Goal: Information Seeking & Learning: Compare options

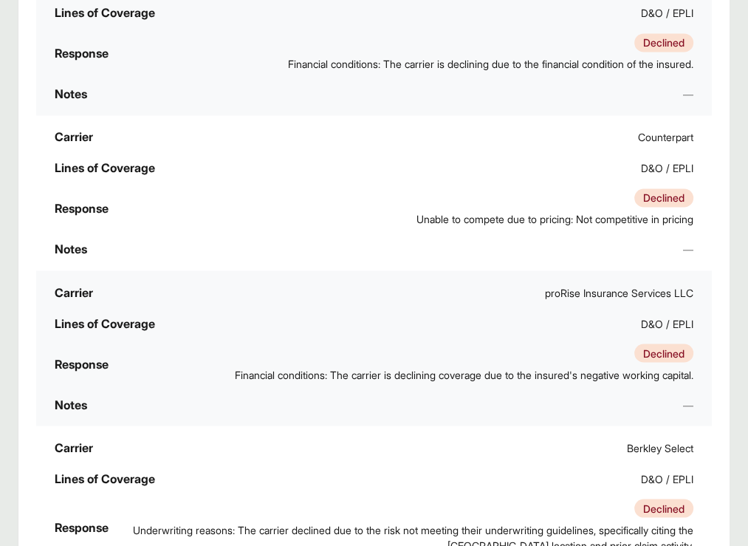
scroll to position [1244, 0]
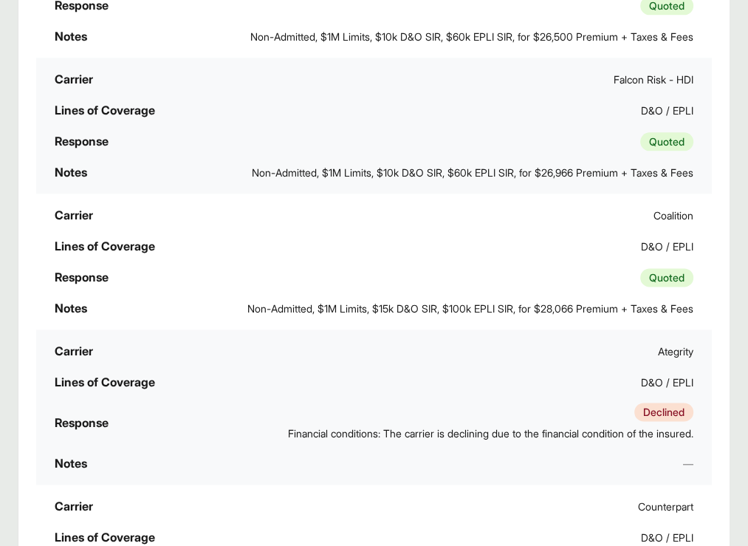
click at [603, 301] on span "Non-Admitted, $1M Limits, $15k D&O SIR, $100k EPLI SIR, for $28,066 Premium + T…" at bounding box center [470, 309] width 446 height 16
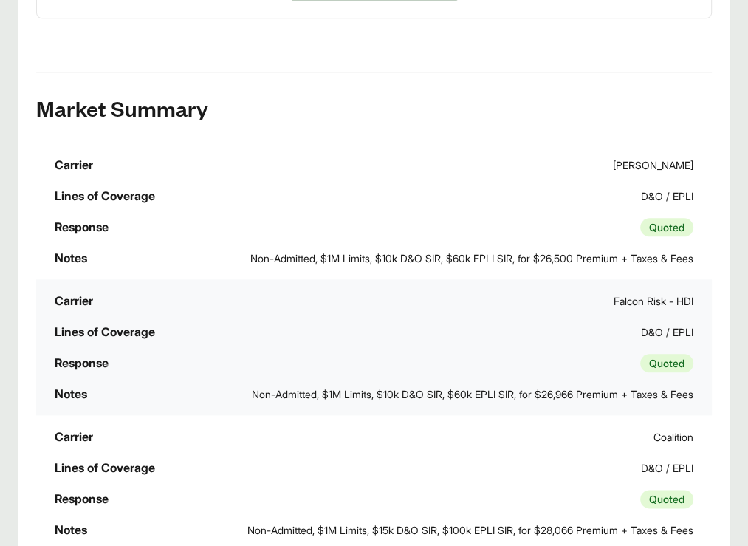
click at [668, 386] on span "Non-Admitted, $1M Limits, $10k D&O SIR, $60k EPLI SIR, for $26,966 Premium + Ta…" at bounding box center [473, 394] width 442 height 16
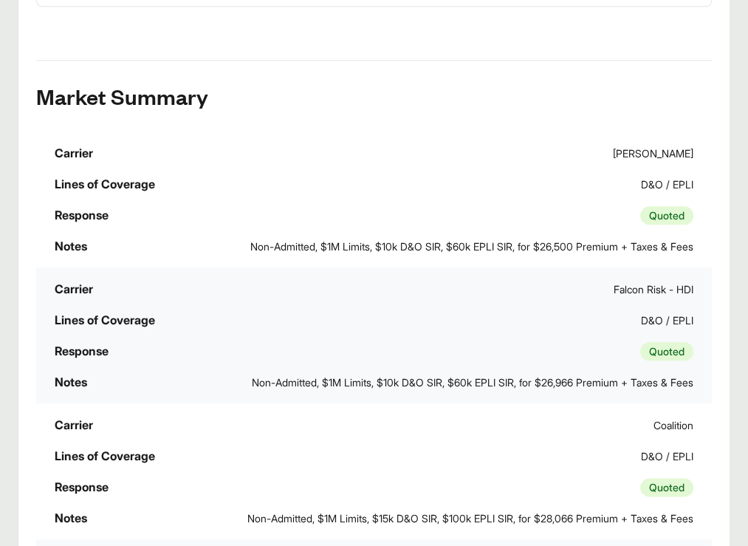
scroll to position [1108, 0]
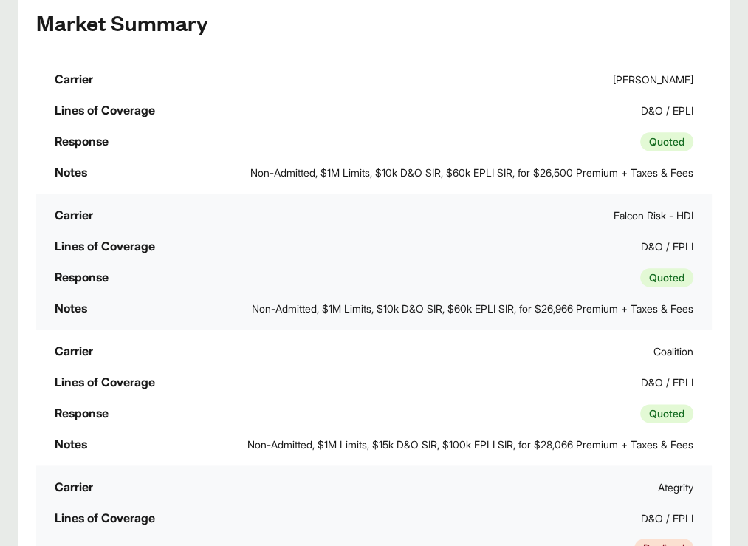
click at [619, 293] on div "Notes Non-Admitted, $1M Limits, $10k D&O SIR, $60k EPLI SIR, for $26,966 Premiu…" at bounding box center [374, 308] width 674 height 30
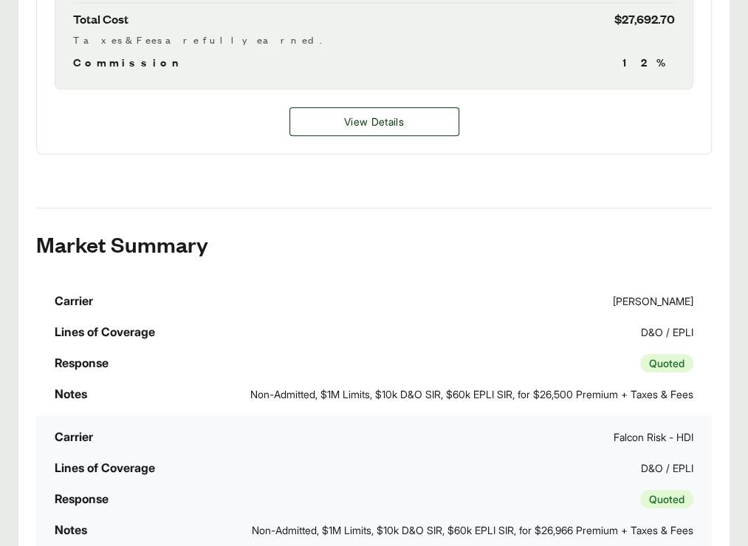
scroll to position [1034, 0]
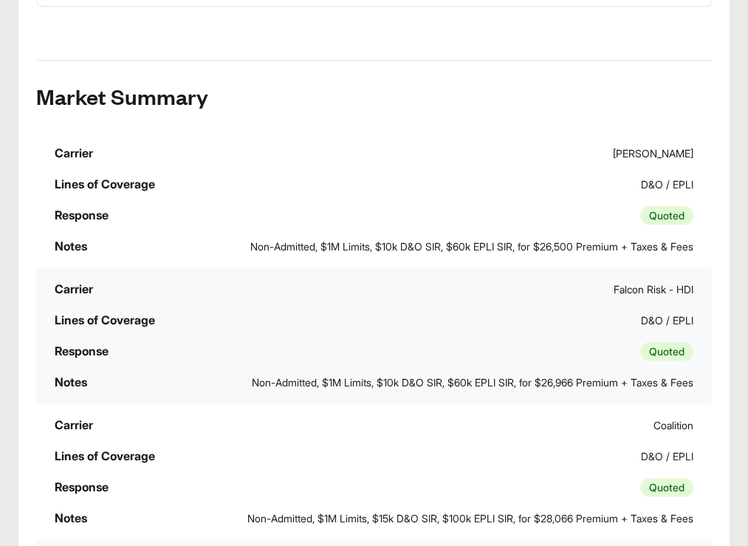
click at [0, 0] on th "Notes" at bounding box center [0, 0] width 0 height 0
click at [634, 374] on span "Non-Admitted, $1M Limits, $10k D&O SIR, $60k EPLI SIR, for $26,966 Premium + Ta…" at bounding box center [473, 382] width 442 height 16
click at [606, 510] on span "Non-Admitted, $1M Limits, $15k D&O SIR, $100k EPLI SIR, for $28,066 Premium + T…" at bounding box center [470, 518] width 446 height 16
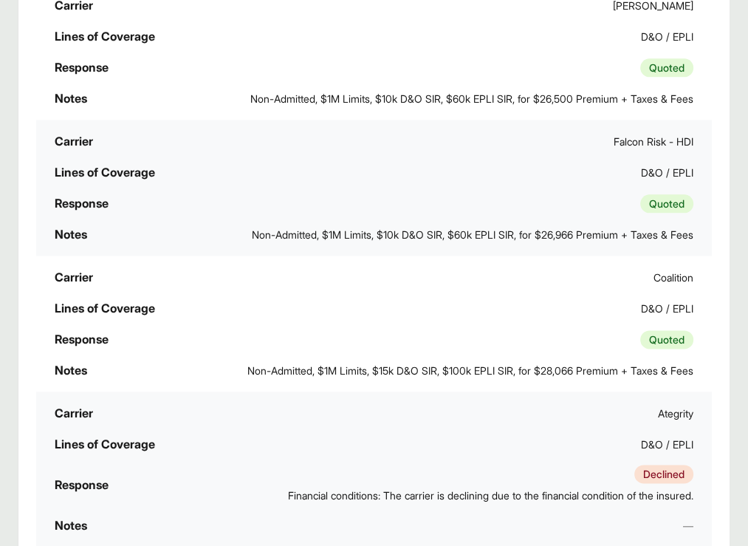
scroll to position [1256, 0]
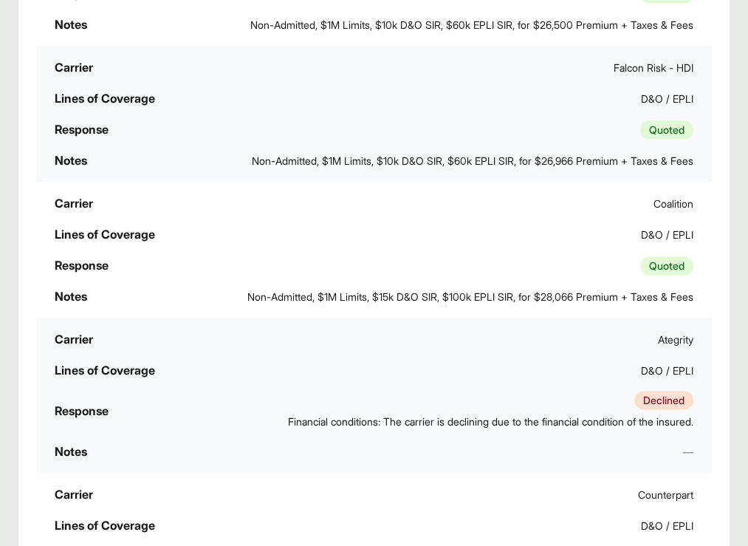
click at [603, 436] on td "Notes —" at bounding box center [374, 451] width 676 height 31
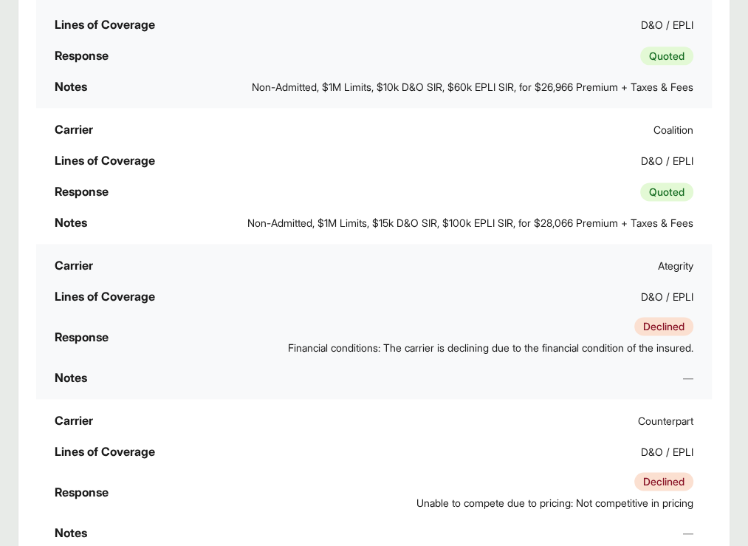
click at [459, 244] on tr "Carrier Ategrity Lines of Coverage D&O / EPLI Response Declined Financial condi…" at bounding box center [374, 321] width 676 height 155
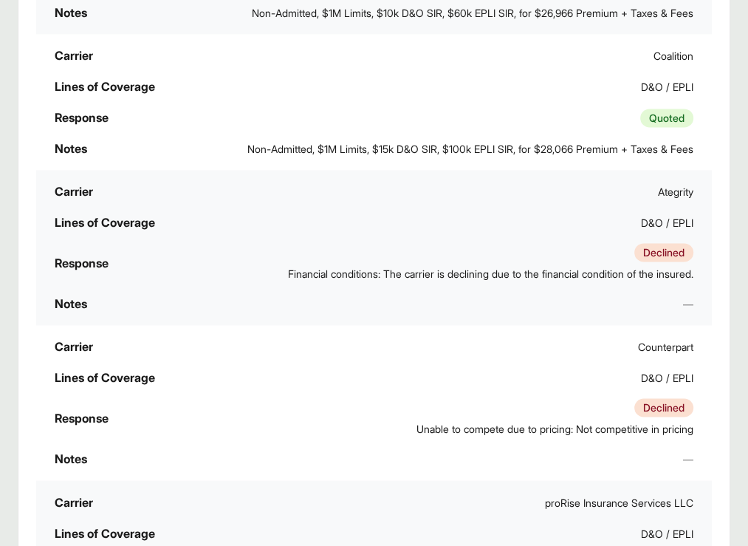
scroll to position [1477, 0]
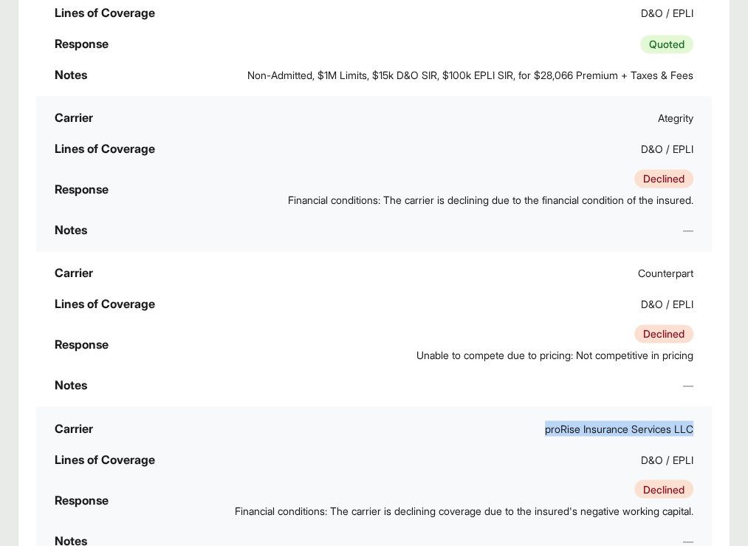
drag, startPoint x: 165, startPoint y: 363, endPoint x: 81, endPoint y: 338, distance: 88.6
click at [545, 420] on div "proRise Insurance Services LLC" at bounding box center [619, 428] width 148 height 16
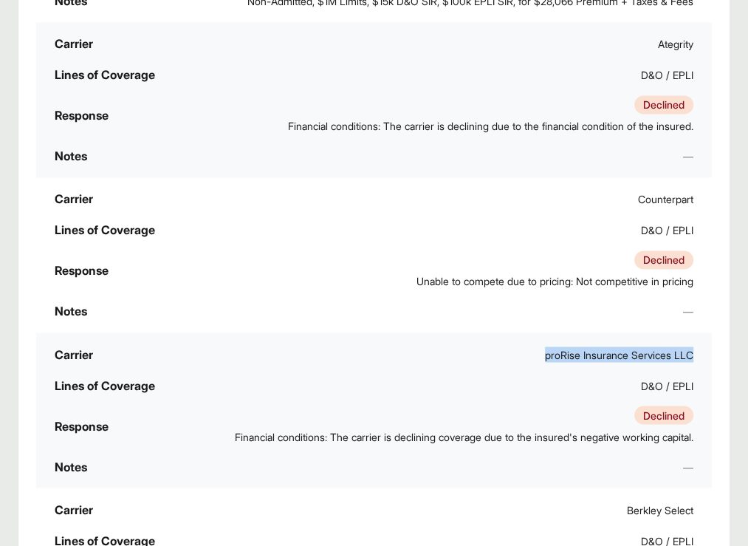
scroll to position [1613, 0]
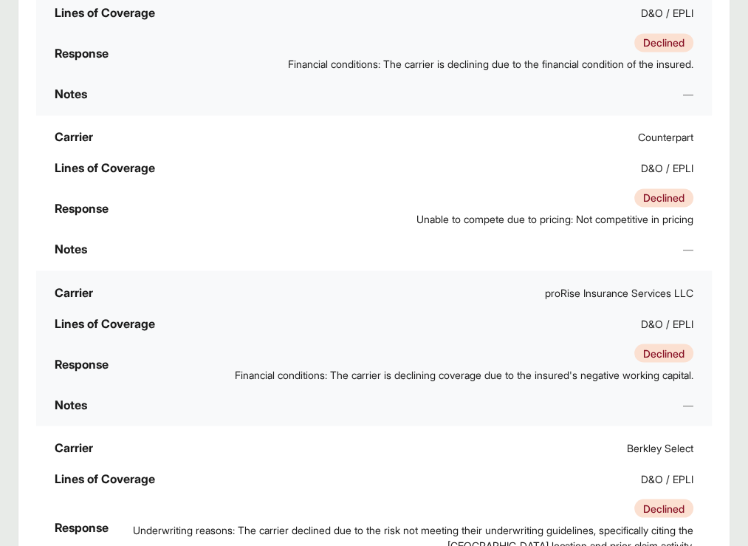
drag, startPoint x: 666, startPoint y: 414, endPoint x: 617, endPoint y: 414, distance: 49.5
click at [487, 301] on tr "Carrier proRise Insurance Services LLC Lines of Coverage D&O / EPLI Response De…" at bounding box center [374, 347] width 676 height 155
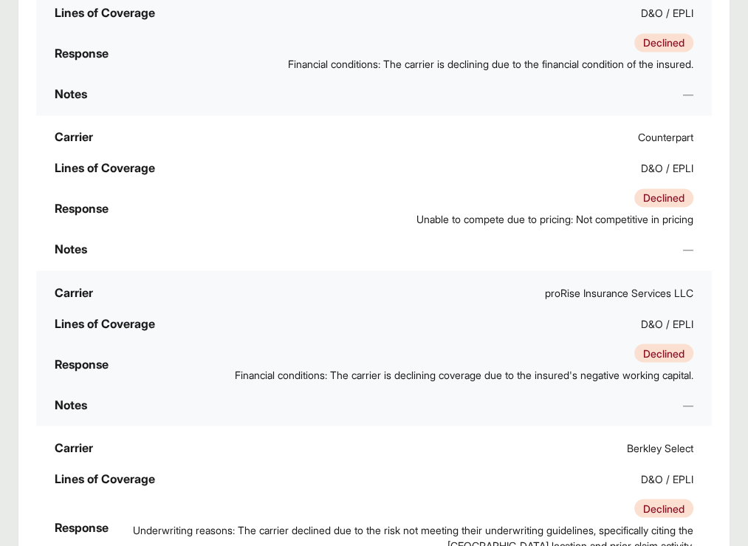
click at [569, 388] on td "Notes —" at bounding box center [374, 403] width 676 height 31
click at [482, 521] on span "Underwriting reasons: The carrier declined due to the risk not meeting their un…" at bounding box center [409, 536] width 567 height 31
click at [541, 298] on tr "Carrier proRise Insurance Services LLC Lines of Coverage D&O / EPLI Response De…" at bounding box center [374, 347] width 676 height 155
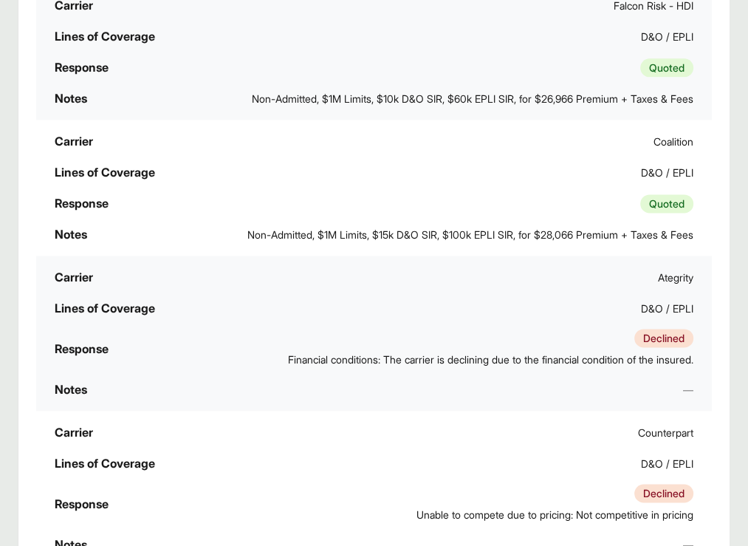
scroll to position [1022, 0]
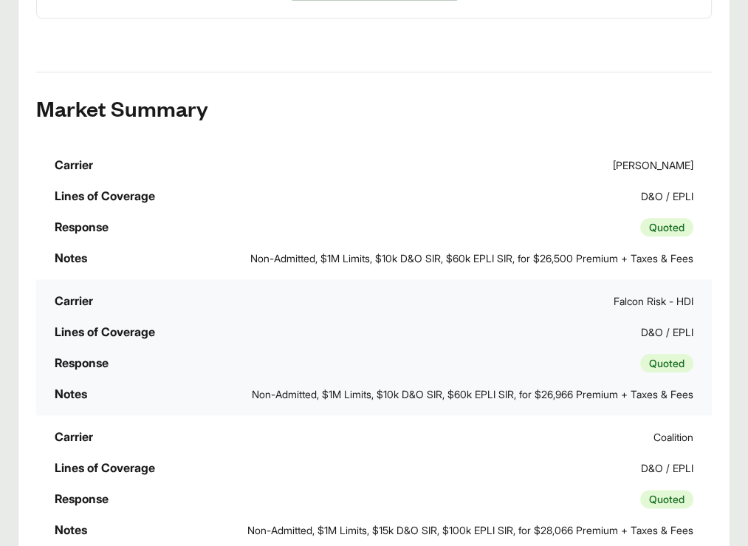
click at [527, 95] on div "Executive Summary Thank you for partnering with Anzen on your Executive Risk in…" at bounding box center [374, 252] width 676 height 1869
click at [496, 120] on h2 "Market Summary" at bounding box center [374, 108] width 676 height 24
click at [561, 250] on span "Non-Admitted, $1M Limits, $10k D&O SIR, $60k EPLI SIR, for $26,500 Premium + Ta…" at bounding box center [471, 258] width 443 height 16
drag, startPoint x: 135, startPoint y: 321, endPoint x: 201, endPoint y: 321, distance: 65.7
click at [614, 309] on div "Falcon Risk - HDI" at bounding box center [654, 301] width 80 height 16
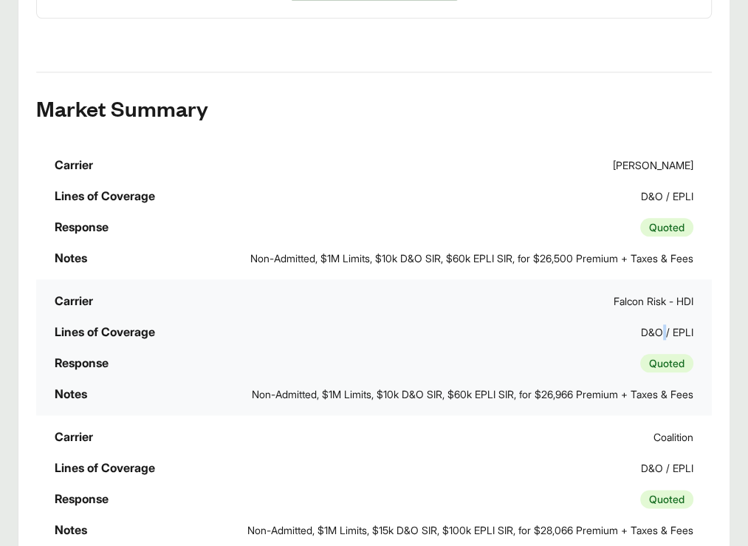
drag, startPoint x: 201, startPoint y: 321, endPoint x: 242, endPoint y: 327, distance: 41.0
click at [641, 327] on span "D&O / EPLI" at bounding box center [667, 332] width 52 height 16
drag, startPoint x: 222, startPoint y: 325, endPoint x: 267, endPoint y: 323, distance: 45.8
click at [641, 324] on span "D&O / EPLI" at bounding box center [667, 332] width 52 height 16
drag, startPoint x: 267, startPoint y: 323, endPoint x: 236, endPoint y: 331, distance: 32.8
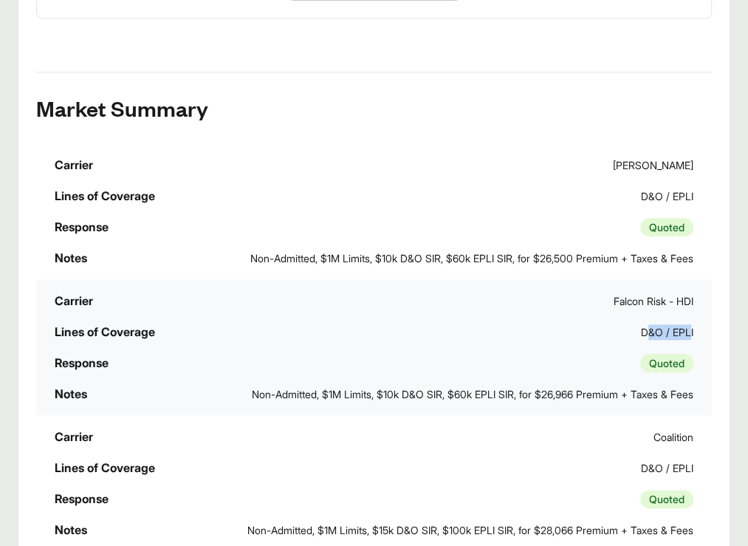
click at [236, 331] on div "Lines of Coverage D&O / EPLI" at bounding box center [374, 332] width 674 height 30
drag, startPoint x: 210, startPoint y: 321, endPoint x: 259, endPoint y: 321, distance: 49.5
click at [259, 321] on tr "Carrier Falcon Risk - HDI Lines of Coverage D&O / EPLI Response Quoted Notes No…" at bounding box center [374, 347] width 676 height 136
drag, startPoint x: 259, startPoint y: 321, endPoint x: 275, endPoint y: 329, distance: 17.2
click at [641, 326] on div "D&O / EPLI" at bounding box center [667, 332] width 52 height 16
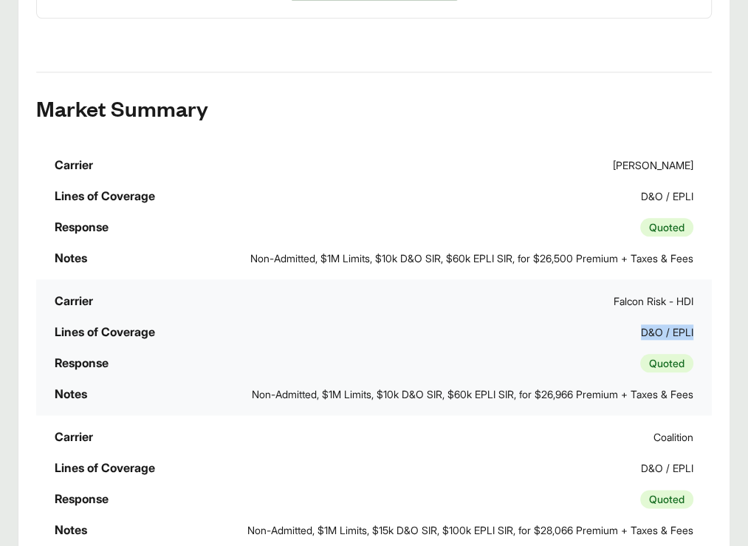
drag, startPoint x: 274, startPoint y: 323, endPoint x: 219, endPoint y: 318, distance: 55.6
click at [641, 324] on div "D&O / EPLI" at bounding box center [667, 332] width 52 height 16
click at [236, 331] on div "Lines of Coverage D&O / EPLI" at bounding box center [374, 332] width 674 height 30
click at [641, 324] on span "D&O / EPLI" at bounding box center [667, 332] width 52 height 16
drag, startPoint x: 259, startPoint y: 322, endPoint x: 273, endPoint y: 322, distance: 14.0
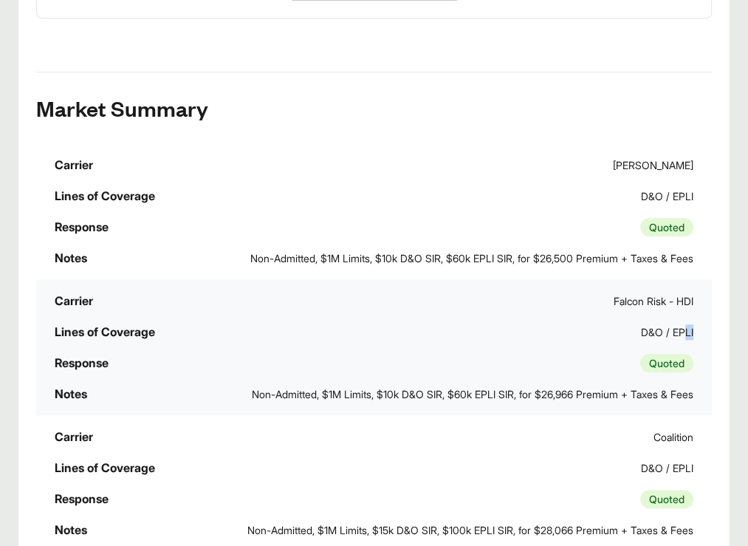
click at [641, 324] on div "D&O / EPLI" at bounding box center [667, 332] width 52 height 16
drag, startPoint x: 273, startPoint y: 322, endPoint x: 263, endPoint y: 339, distance: 19.9
click at [265, 339] on div "Lines of Coverage D&O / EPLI" at bounding box center [374, 332] width 674 height 30
click at [641, 324] on span "D&O / EPLI" at bounding box center [667, 332] width 52 height 16
drag, startPoint x: 230, startPoint y: 326, endPoint x: 256, endPoint y: 326, distance: 25.1
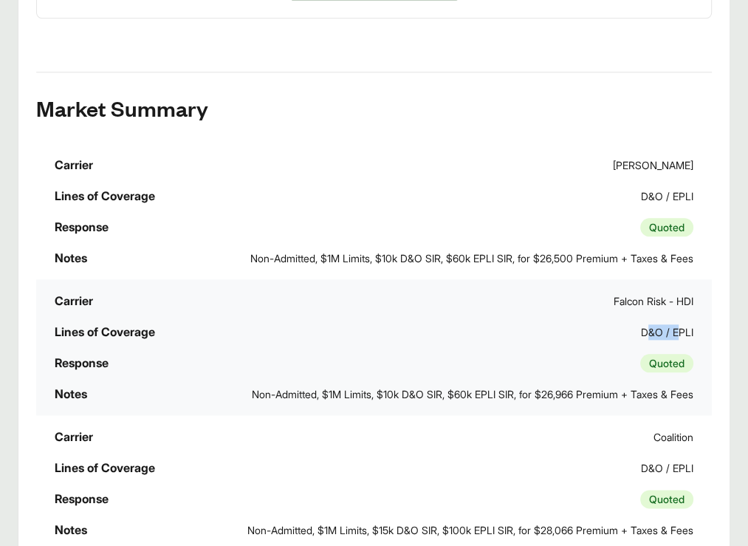
click at [641, 326] on span "D&O / EPLI" at bounding box center [667, 332] width 52 height 16
click at [253, 333] on div "Lines of Coverage D&O / EPLI" at bounding box center [374, 332] width 674 height 30
click at [641, 325] on span "D&O / EPLI" at bounding box center [667, 332] width 52 height 16
drag, startPoint x: 263, startPoint y: 324, endPoint x: 213, endPoint y: 326, distance: 49.5
click at [213, 326] on tr "Carrier Falcon Risk - HDI Lines of Coverage D&O / EPLI Response Quoted Notes No…" at bounding box center [374, 347] width 676 height 136
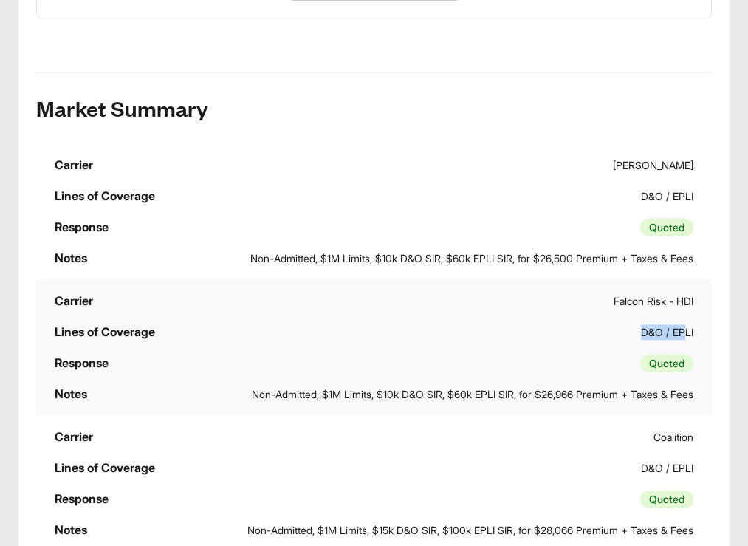
drag, startPoint x: 213, startPoint y: 326, endPoint x: 246, endPoint y: 327, distance: 32.5
click at [641, 327] on span "D&O / EPLI" at bounding box center [667, 332] width 52 height 16
click at [641, 326] on span "D&O / EPLI" at bounding box center [667, 332] width 52 height 16
drag, startPoint x: 260, startPoint y: 326, endPoint x: 270, endPoint y: 325, distance: 10.4
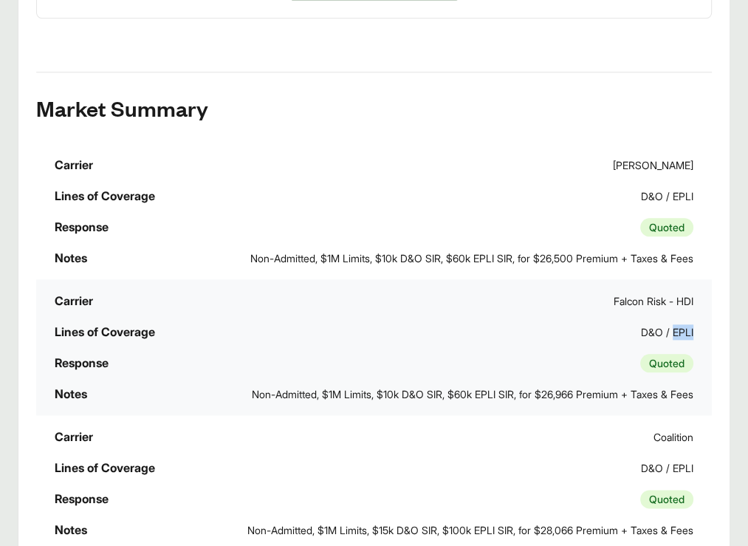
click at [641, 325] on div "D&O / EPLI" at bounding box center [667, 332] width 52 height 16
click at [641, 328] on span "D&O / EPLI" at bounding box center [667, 332] width 52 height 16
click at [641, 327] on span "D&O / EPLI" at bounding box center [667, 332] width 52 height 16
drag, startPoint x: 270, startPoint y: 327, endPoint x: 207, endPoint y: 328, distance: 63.5
click at [207, 328] on tr "Carrier Falcon Risk - HDI Lines of Coverage D&O / EPLI Response Quoted Notes No…" at bounding box center [374, 347] width 676 height 136
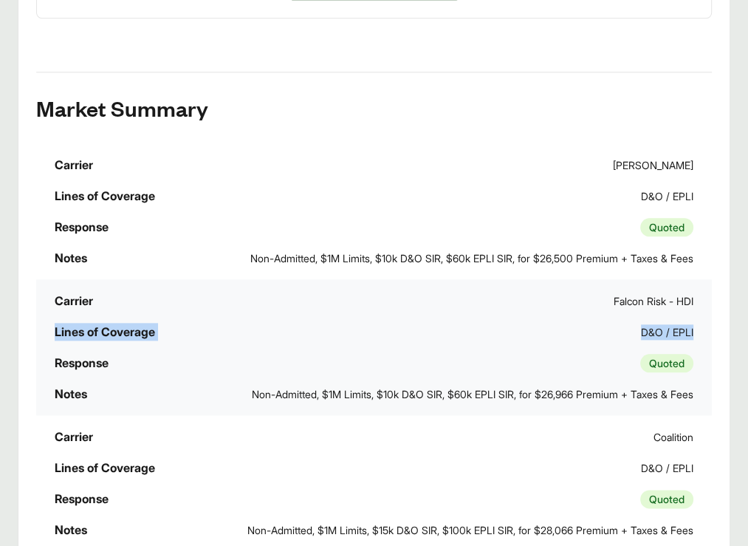
drag, startPoint x: 207, startPoint y: 328, endPoint x: 278, endPoint y: 335, distance: 71.2
click at [278, 335] on div "Lines of Coverage D&O / EPLI" at bounding box center [374, 332] width 674 height 30
click at [641, 324] on span "D&O / EPLI" at bounding box center [667, 332] width 52 height 16
drag, startPoint x: 225, startPoint y: 326, endPoint x: 264, endPoint y: 324, distance: 39.9
click at [641, 324] on span "D&O / EPLI" at bounding box center [667, 332] width 52 height 16
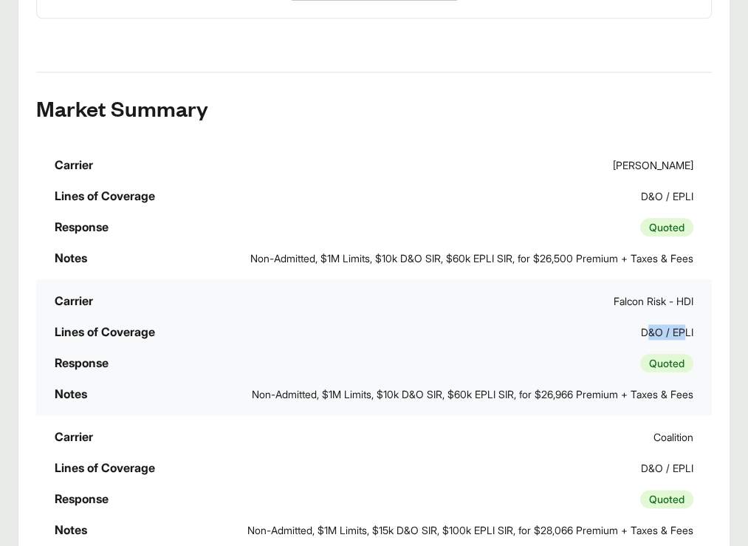
drag, startPoint x: 264, startPoint y: 324, endPoint x: 267, endPoint y: 336, distance: 12.0
click at [266, 335] on div "Lines of Coverage D&O / EPLI" at bounding box center [374, 332] width 674 height 30
click at [641, 324] on span "D&O / EPLI" at bounding box center [667, 332] width 52 height 16
click at [641, 329] on span "D&O / EPLI" at bounding box center [667, 332] width 52 height 16
click at [269, 330] on div "Lines of Coverage D&O / EPLI" at bounding box center [374, 332] width 674 height 30
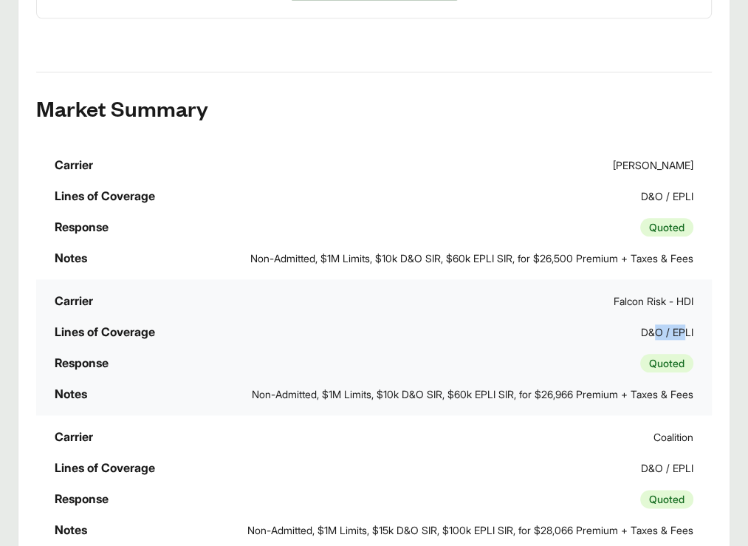
drag, startPoint x: 260, startPoint y: 325, endPoint x: 227, endPoint y: 325, distance: 32.5
click at [641, 325] on span "D&O / EPLI" at bounding box center [667, 332] width 52 height 16
drag, startPoint x: 227, startPoint y: 325, endPoint x: 281, endPoint y: 336, distance: 54.3
click at [281, 336] on div "Lines of Coverage D&O / EPLI" at bounding box center [374, 332] width 674 height 30
drag, startPoint x: 272, startPoint y: 323, endPoint x: 201, endPoint y: 321, distance: 70.9
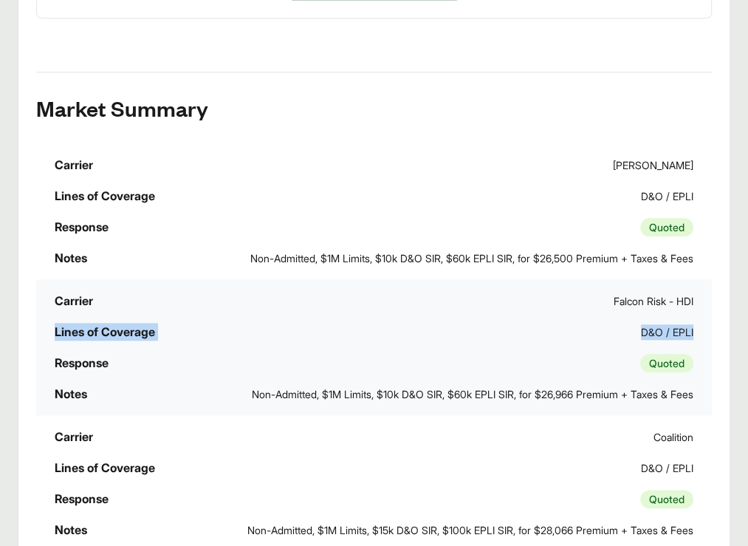
click at [201, 321] on tr "Carrier Falcon Risk - HDI Lines of Coverage D&O / EPLI Response Quoted Notes No…" at bounding box center [374, 347] width 676 height 136
drag, startPoint x: 201, startPoint y: 321, endPoint x: 261, endPoint y: 338, distance: 62.9
click at [261, 338] on div "Lines of Coverage D&O / EPLI" at bounding box center [374, 332] width 674 height 30
click at [641, 324] on span "D&O / EPLI" at bounding box center [667, 332] width 52 height 16
drag, startPoint x: 221, startPoint y: 321, endPoint x: 269, endPoint y: 322, distance: 48.0
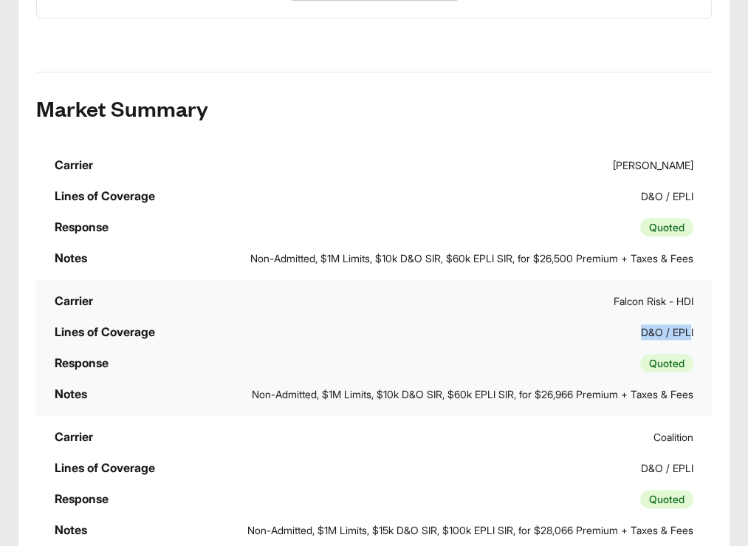
click at [641, 324] on span "D&O / EPLI" at bounding box center [667, 332] width 52 height 16
click at [277, 333] on div "Lines of Coverage D&O / EPLI" at bounding box center [374, 332] width 674 height 30
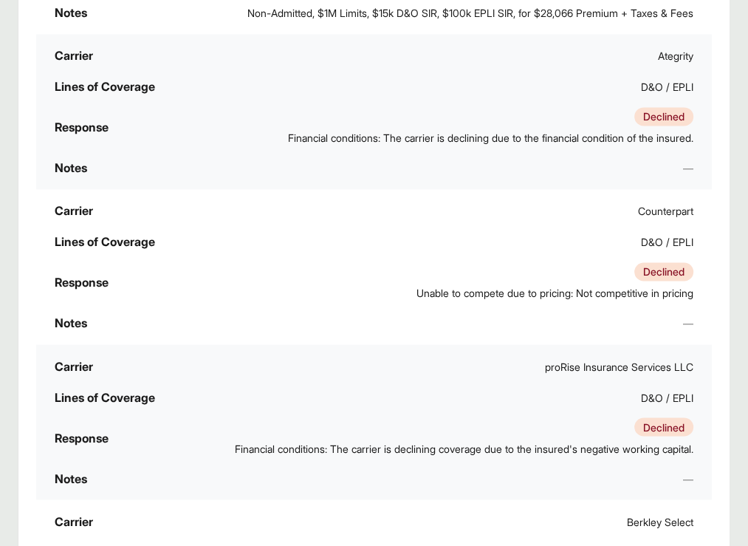
scroll to position [1613, 0]
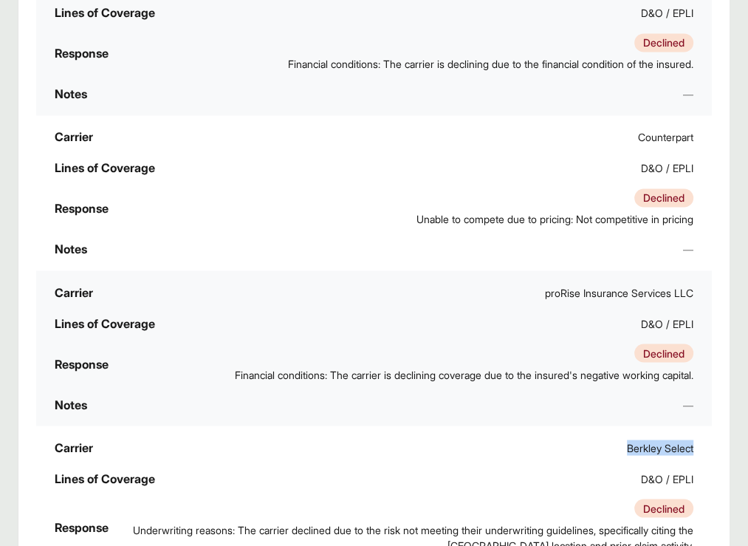
copy span "Berkley Select"
drag, startPoint x: 162, startPoint y: 337, endPoint x: 83, endPoint y: 341, distance: 78.4
click at [627, 439] on div "Berkley Select" at bounding box center [660, 447] width 66 height 16
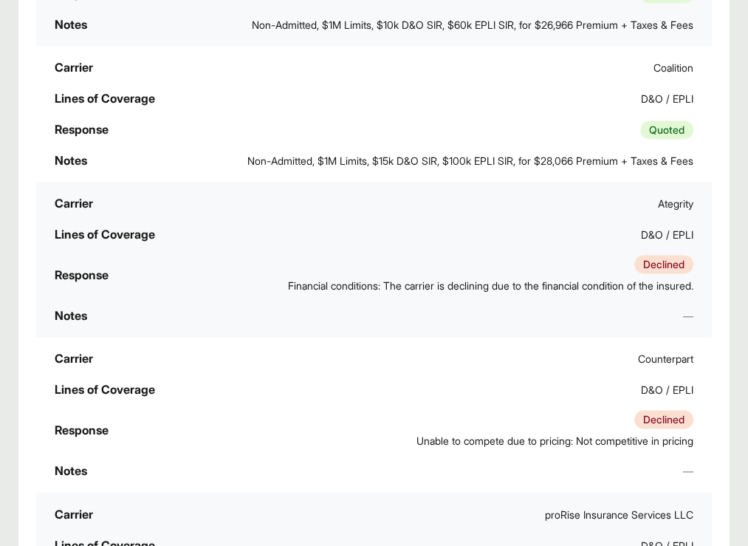
scroll to position [1465, 0]
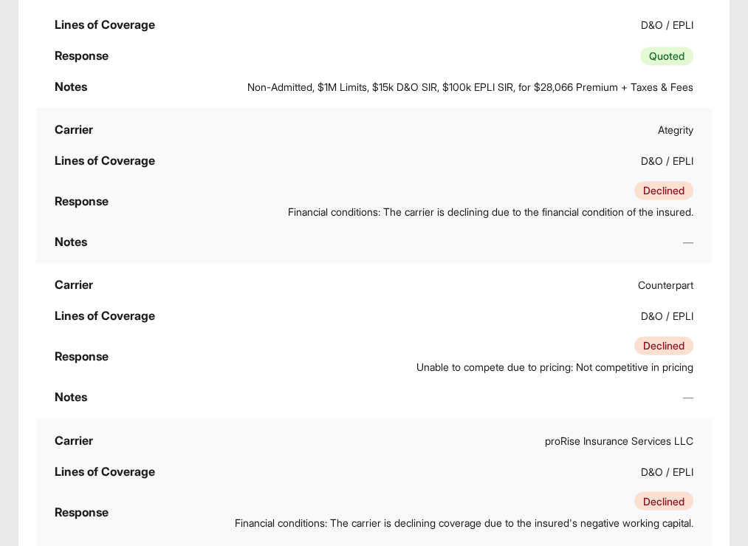
click at [566, 318] on tr "Carrier Counterpart Lines of Coverage D&O / EPLI Response Declined Unable to co…" at bounding box center [374, 340] width 676 height 155
drag, startPoint x: 380, startPoint y: 125, endPoint x: 459, endPoint y: 141, distance: 80.7
click at [459, 176] on td "Response Declined Financial conditions: The carrier is declining due to the fin…" at bounding box center [374, 201] width 676 height 50
drag, startPoint x: 459, startPoint y: 141, endPoint x: 449, endPoint y: 154, distance: 16.4
click at [449, 204] on span "Financial conditions: The carrier is declining due to the financial condition o…" at bounding box center [490, 212] width 405 height 16
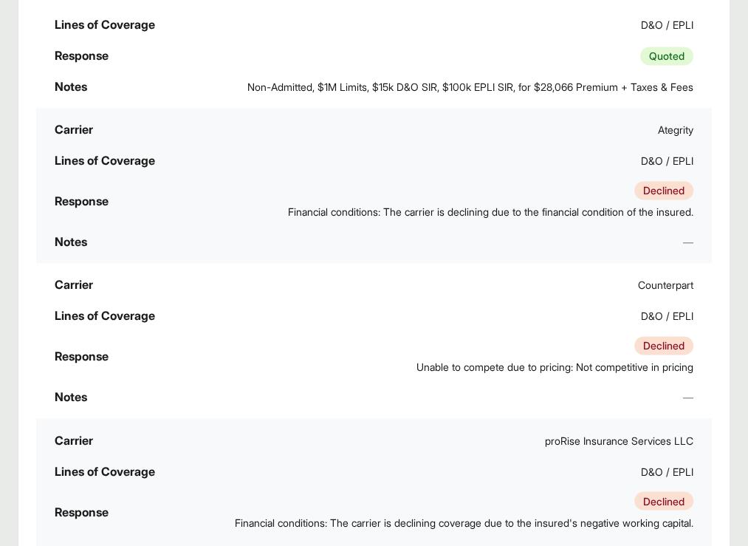
click at [684, 263] on tr "Carrier Counterpart Lines of Coverage D&O / EPLI Response Declined Unable to co…" at bounding box center [374, 340] width 676 height 155
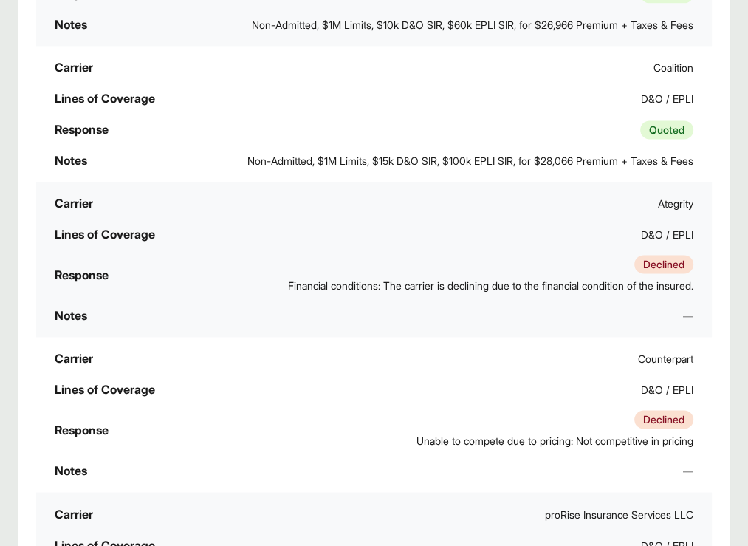
scroll to position [1096, 0]
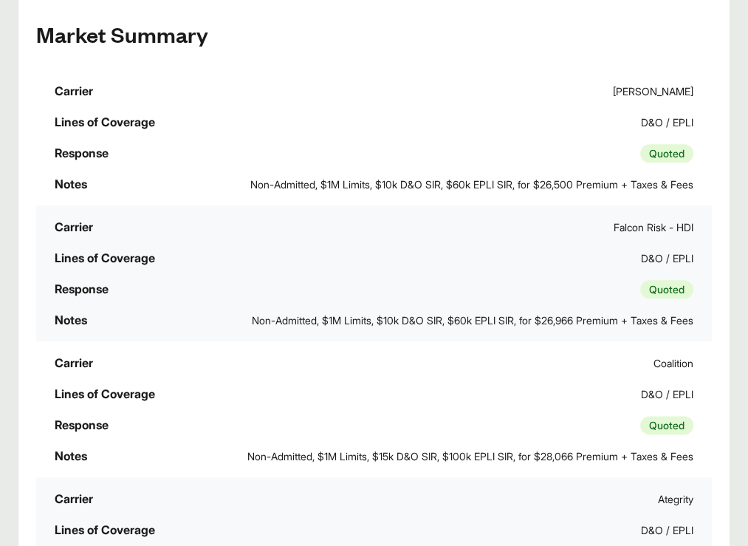
click at [697, 183] on div "Executive Summary Thank you for partnering with Anzen on your Executive Risk in…" at bounding box center [374, 175] width 713 height 1912
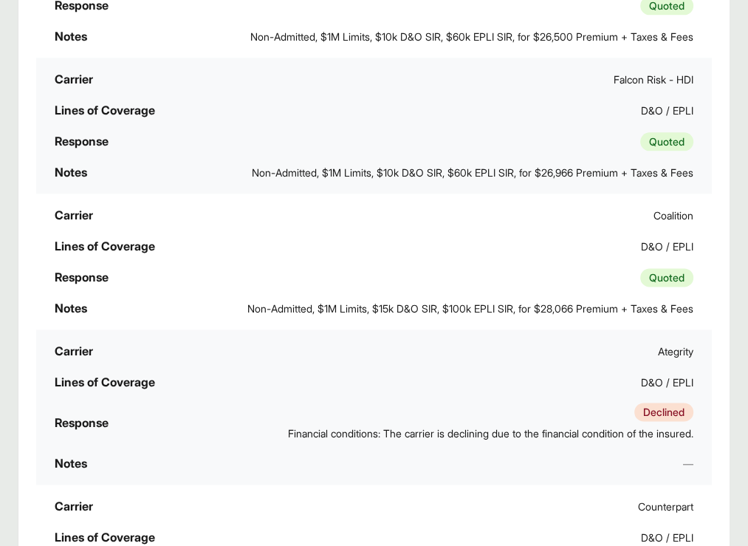
scroll to position [1318, 0]
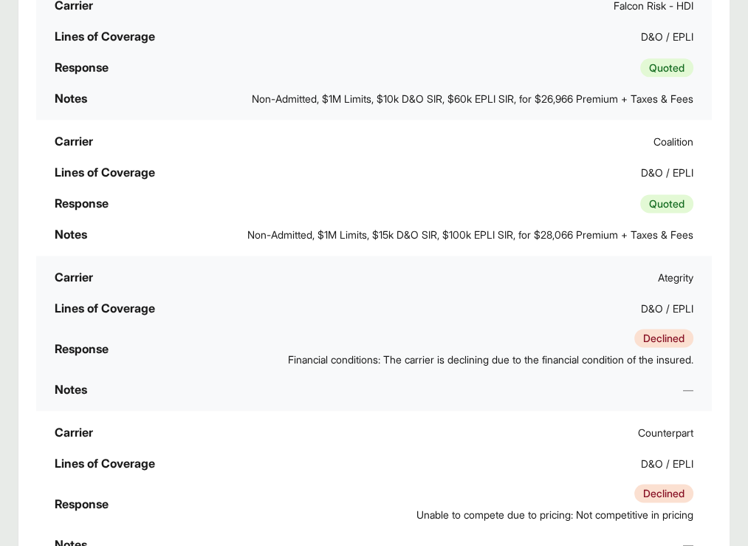
click at [657, 374] on td "Notes —" at bounding box center [374, 389] width 676 height 31
click at [648, 374] on td "Notes —" at bounding box center [374, 389] width 676 height 31
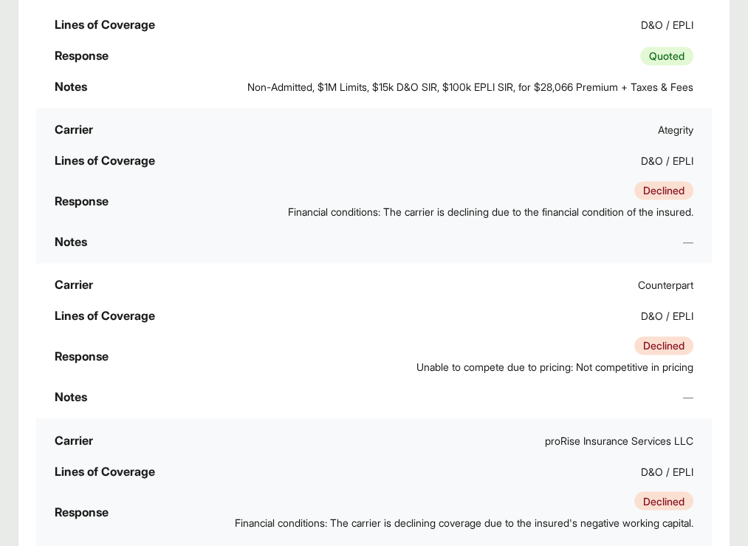
scroll to position [1539, 0]
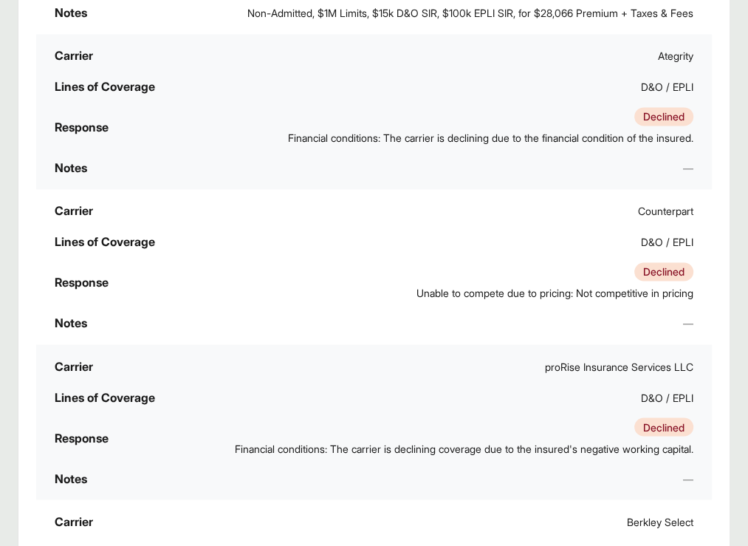
click at [514, 440] on span "Financial conditions: The carrier is declining coverage due to the insured's ne…" at bounding box center [464, 448] width 459 height 16
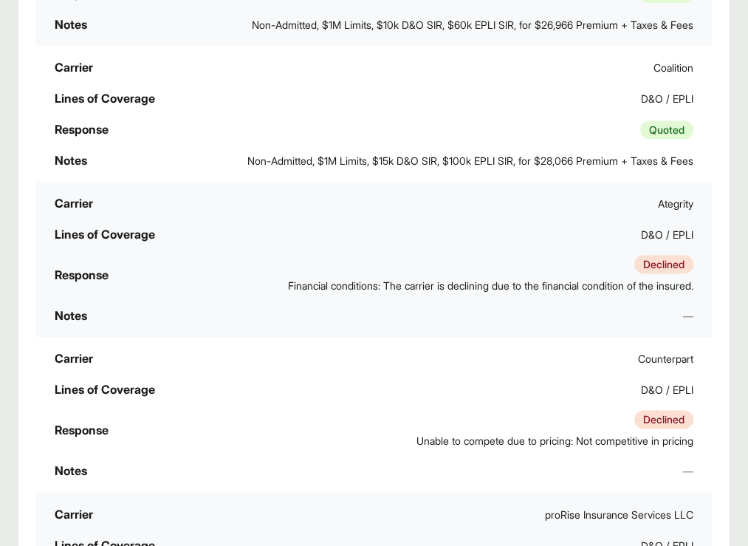
scroll to position [1318, 0]
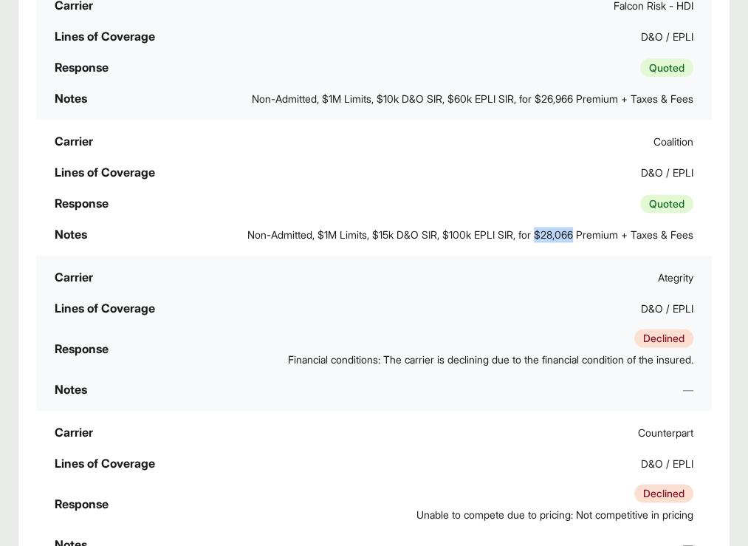
drag, startPoint x: 562, startPoint y: 171, endPoint x: 600, endPoint y: 169, distance: 38.4
click at [600, 227] on span "Non-Admitted, $1M Limits, $15k D&O SIR, $100k EPLI SIR, for $28,066 Premium + T…" at bounding box center [470, 235] width 446 height 16
copy span "$28,066"
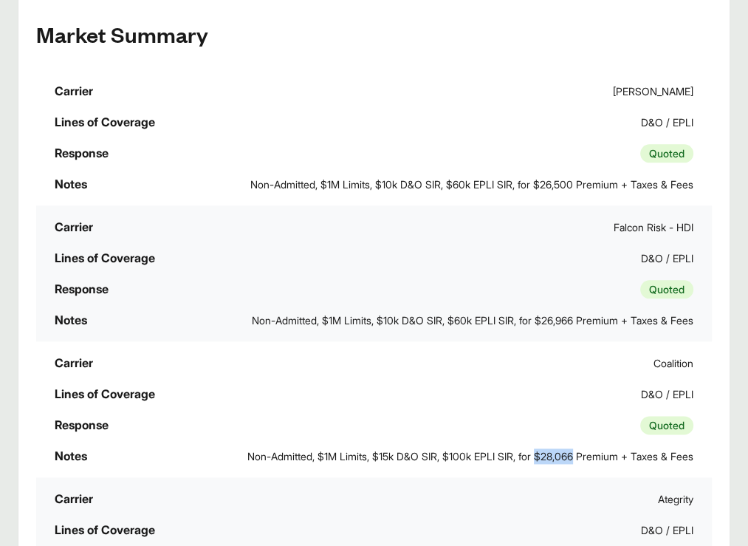
scroll to position [1244, 0]
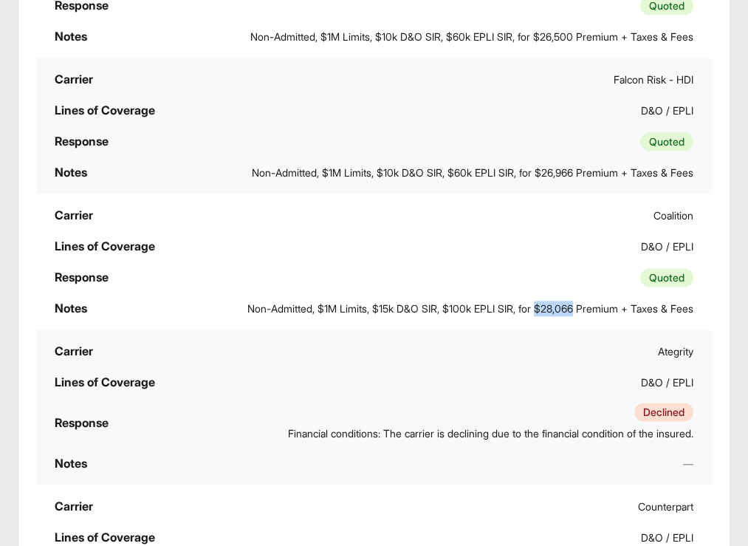
click at [632, 286] on tr "Carrier Coalition Lines of Coverage D&O / EPLI Response Quoted Notes Non-Admitt…" at bounding box center [374, 261] width 676 height 136
click at [603, 448] on div "Notes —" at bounding box center [374, 463] width 674 height 30
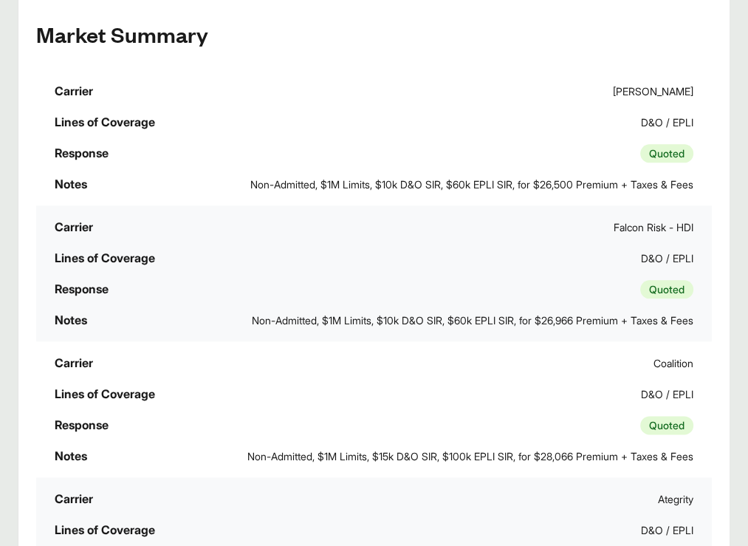
scroll to position [1391, 0]
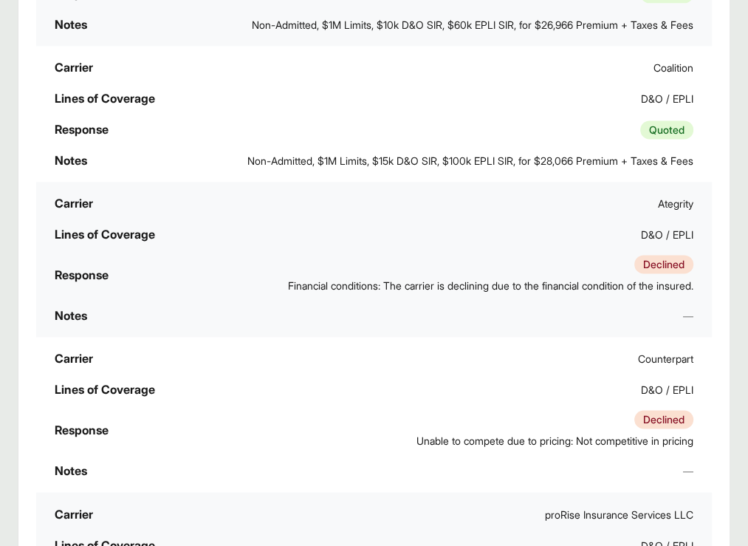
click at [555, 455] on td "Notes —" at bounding box center [374, 470] width 676 height 31
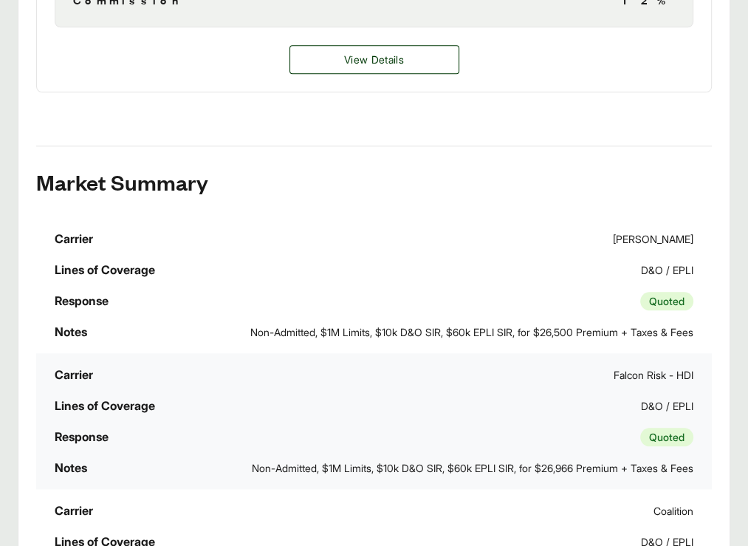
scroll to position [1096, 0]
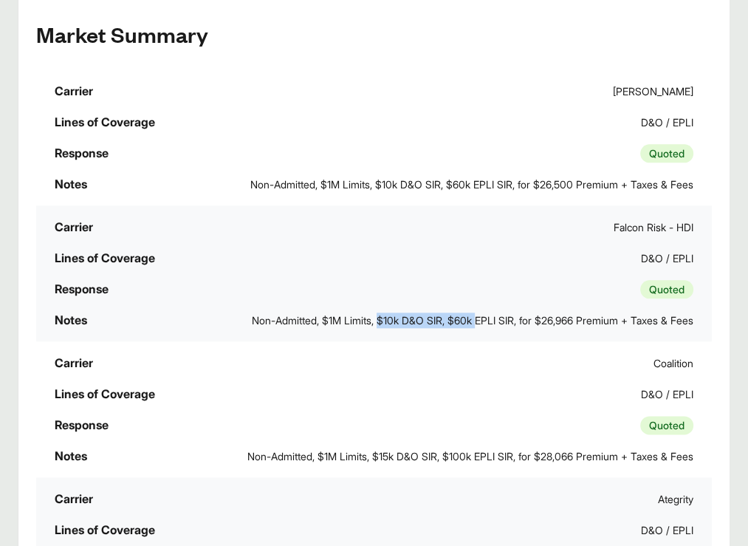
drag, startPoint x: 545, startPoint y: 265, endPoint x: 647, endPoint y: 260, distance: 102.1
click at [647, 312] on span "Non-Admitted, $1M Limits, $10k D&O SIR, $60k EPLI SIR, for $26,966 Premium + Ta…" at bounding box center [473, 320] width 442 height 16
click at [556, 448] on span "Non-Admitted, $1M Limits, $15k D&O SIR, $100k EPLI SIR, for $28,066 Premium + T…" at bounding box center [470, 456] width 446 height 16
drag, startPoint x: 568, startPoint y: 278, endPoint x: 587, endPoint y: 278, distance: 19.2
click at [587, 312] on span "Non-Admitted, $1M Limits, $10k D&O SIR, $60k EPLI SIR, for $26,966 Premium + Ta…" at bounding box center [473, 320] width 442 height 16
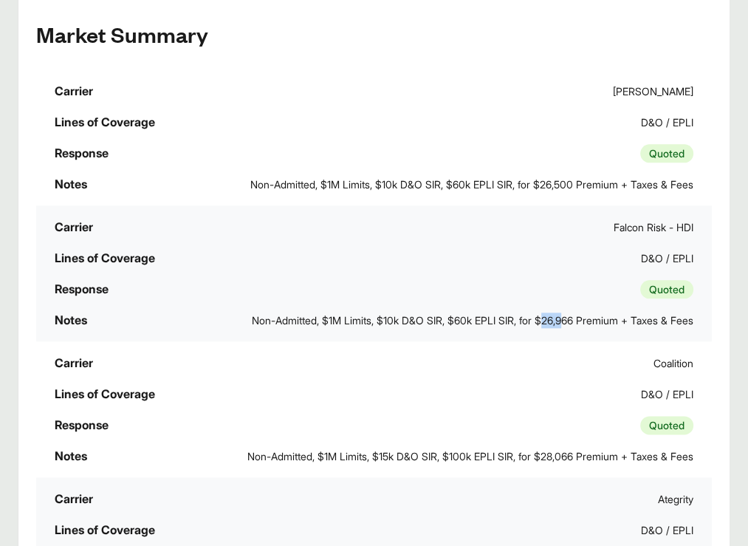
drag, startPoint x: 587, startPoint y: 278, endPoint x: 592, endPoint y: 287, distance: 10.3
click at [592, 312] on span "Non-Admitted, $1M Limits, $10k D&O SIR, $60k EPLI SIR, for $26,966 Premium + Ta…" at bounding box center [473, 320] width 442 height 16
drag, startPoint x: 602, startPoint y: 287, endPoint x: 549, endPoint y: 287, distance: 53.2
click at [549, 312] on span "Non-Admitted, $1M Limits, $10k D&O SIR, $60k EPLI SIR, for $26,966 Premium + Ta…" at bounding box center [473, 320] width 442 height 16
drag, startPoint x: 549, startPoint y: 287, endPoint x: 597, endPoint y: 309, distance: 53.5
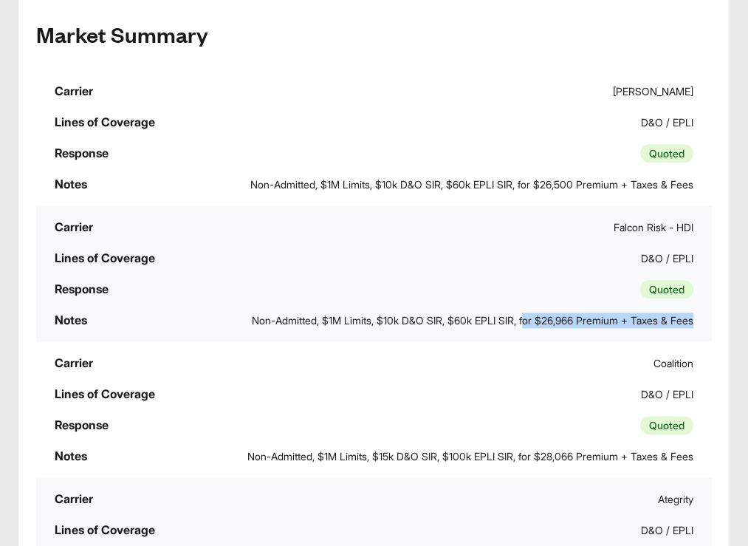
click at [597, 306] on div "Notes Non-Admitted, $1M Limits, $10k D&O SIR, $60k EPLI SIR, for $26,966 Premiu…" at bounding box center [374, 320] width 674 height 30
click at [592, 312] on span "Non-Admitted, $1M Limits, $10k D&O SIR, $60k EPLI SIR, for $26,966 Premium + Ta…" at bounding box center [473, 320] width 442 height 16
click at [579, 312] on span "Non-Admitted, $1M Limits, $10k D&O SIR, $60k EPLI SIR, for $26,966 Premium + Ta…" at bounding box center [473, 320] width 442 height 16
drag, startPoint x: 615, startPoint y: 247, endPoint x: 625, endPoint y: 256, distance: 13.1
click at [625, 312] on span "Non-Admitted, $1M Limits, $10k D&O SIR, $60k EPLI SIR, for $26,966 Premium + Ta…" at bounding box center [473, 320] width 442 height 16
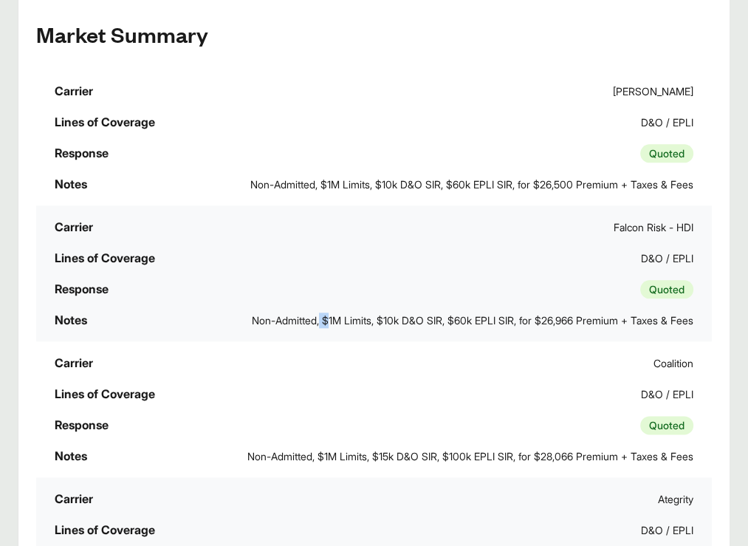
click at [582, 312] on span "Non-Admitted, $1M Limits, $10k D&O SIR, $60k EPLI SIR, for $26,966 Premium + Ta…" at bounding box center [473, 320] width 442 height 16
drag, startPoint x: 541, startPoint y: 265, endPoint x: 612, endPoint y: 262, distance: 70.2
click at [612, 262] on tr "Carrier Falcon Risk - HDI Lines of Coverage D&O / EPLI Response Quoted Notes No…" at bounding box center [374, 273] width 676 height 136
drag, startPoint x: 612, startPoint y: 262, endPoint x: 591, endPoint y: 253, distance: 22.5
click at [591, 312] on span "Non-Admitted, $1M Limits, $10k D&O SIR, $60k EPLI SIR, for $26,966 Premium + Ta…" at bounding box center [473, 320] width 442 height 16
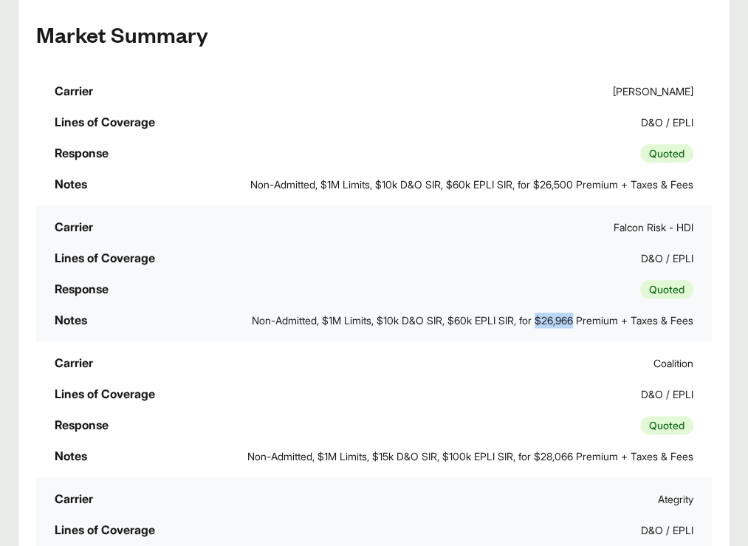
drag, startPoint x: 561, startPoint y: 279, endPoint x: 598, endPoint y: 278, distance: 36.9
click at [598, 312] on span "Non-Admitted, $1M Limits, $10k D&O SIR, $60k EPLI SIR, for $26,966 Premium + Ta…" at bounding box center [473, 320] width 442 height 16
drag, startPoint x: 598, startPoint y: 278, endPoint x: 590, endPoint y: 278, distance: 8.1
copy span "$26,966"
click at [567, 312] on span "Non-Admitted, $1M Limits, $10k D&O SIR, $60k EPLI SIR, for $26,966 Premium + Ta…" at bounding box center [473, 320] width 442 height 16
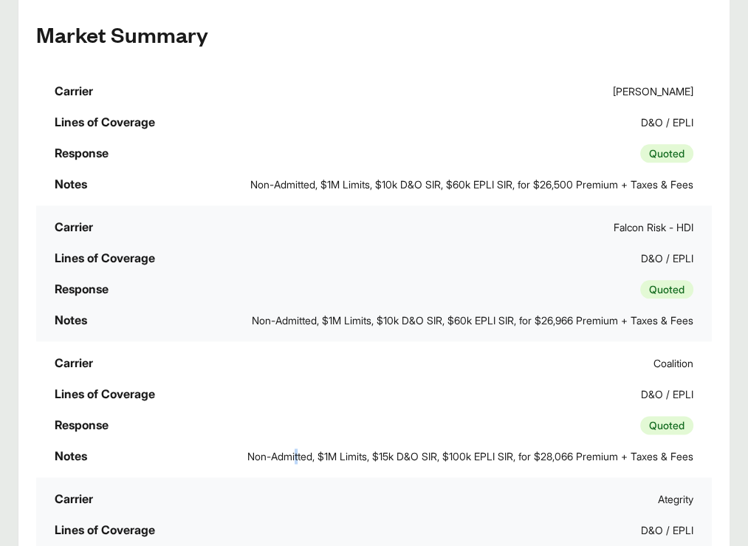
click at [595, 448] on span "Non-Admitted, $1M Limits, $15k D&O SIR, $100k EPLI SIR, for $28,066 Premium + T…" at bounding box center [470, 456] width 446 height 16
drag, startPoint x: 595, startPoint y: 355, endPoint x: 558, endPoint y: 322, distance: 49.2
click at [558, 322] on tr "Carrier Falcon Risk - HDI Lines of Coverage D&O / EPLI Response Quoted Notes No…" at bounding box center [374, 273] width 676 height 136
click at [505, 304] on td "Response Quoted" at bounding box center [374, 288] width 676 height 31
click at [510, 282] on td "Response Quoted" at bounding box center [374, 288] width 676 height 31
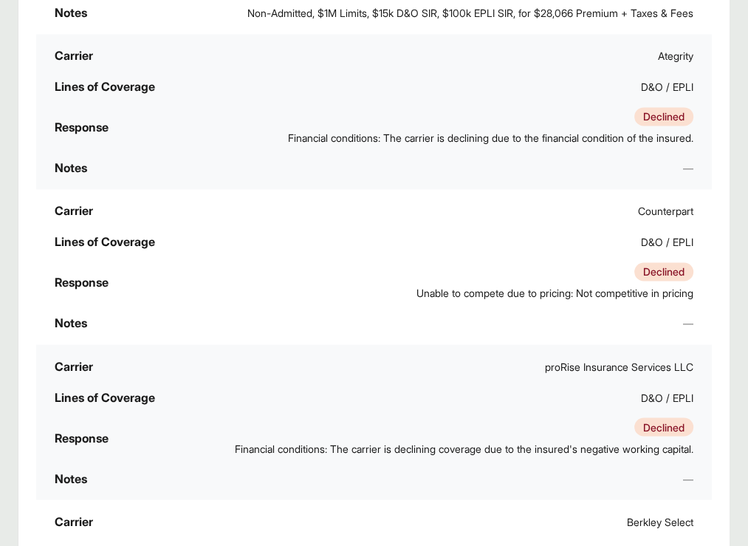
scroll to position [1613, 0]
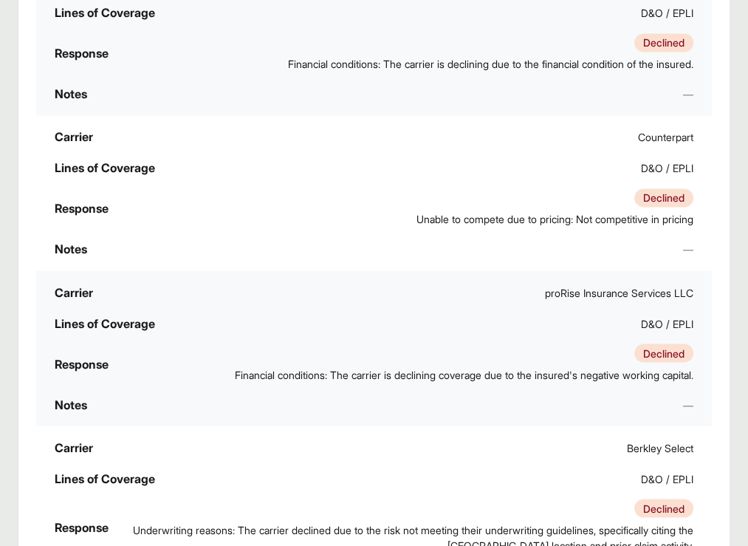
click at [600, 388] on td "Notes —" at bounding box center [374, 403] width 676 height 31
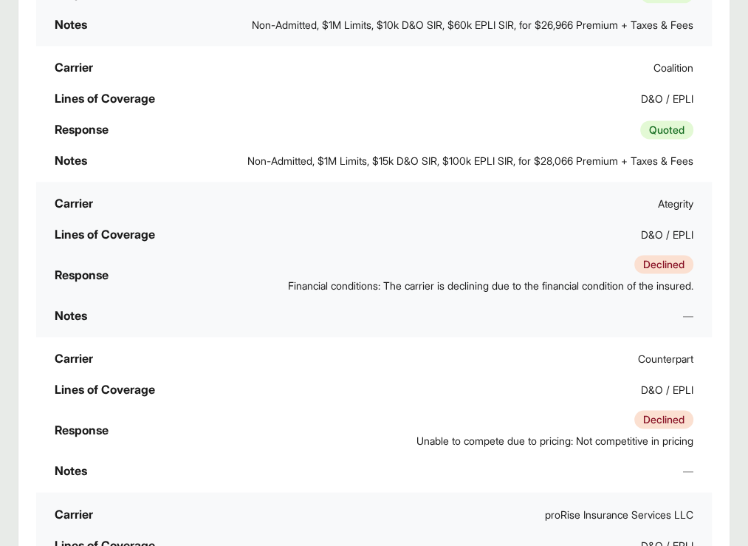
scroll to position [1096, 0]
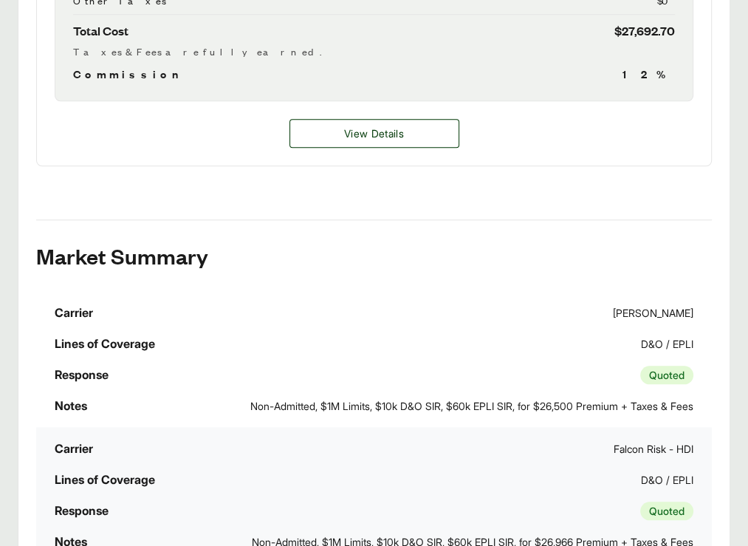
scroll to position [1022, 0]
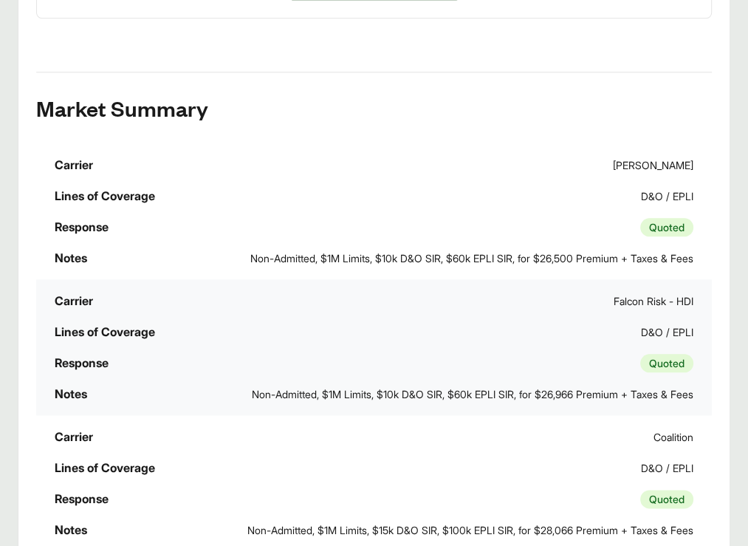
click at [614, 279] on tr "Carrier [PERSON_NAME] Lines of Coverage D&O / EPLI Response Quoted Notes Non-Ad…" at bounding box center [374, 211] width 676 height 136
click at [603, 415] on tr "Carrier Coalition Lines of Coverage D&O / EPLI Response Quoted Notes Non-Admitt…" at bounding box center [374, 483] width 676 height 136
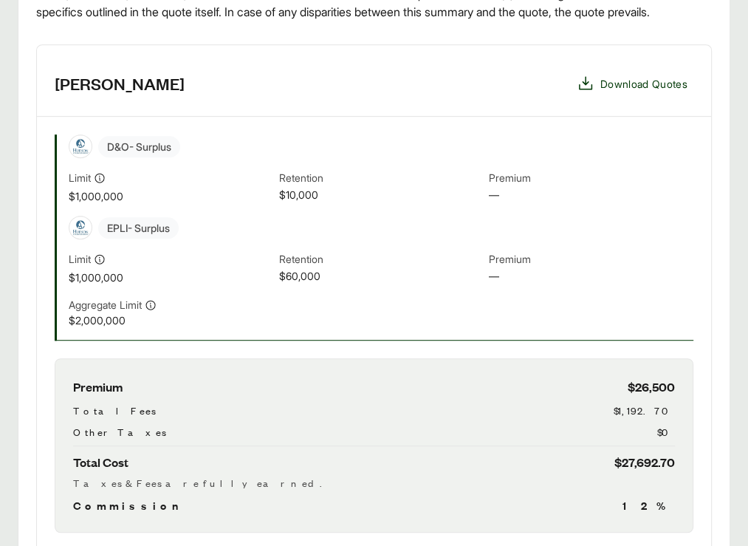
scroll to position [665, 0]
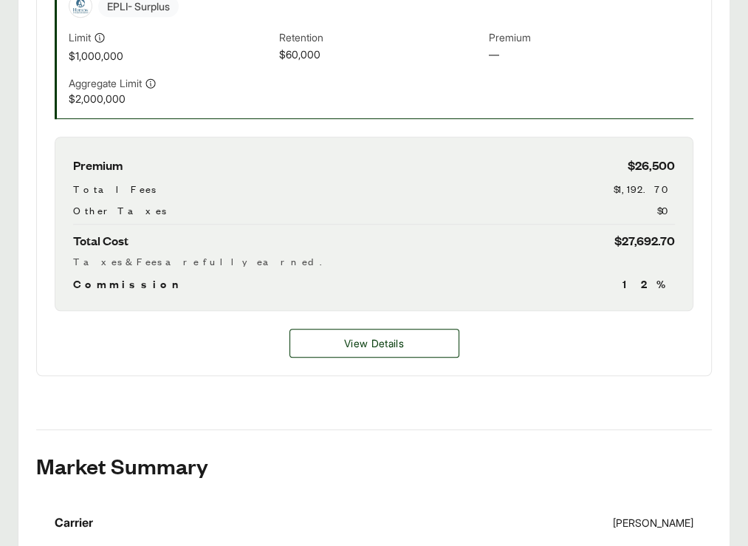
click at [614, 196] on div "Total Fees $1,192.70" at bounding box center [374, 189] width 602 height 16
click at [668, 259] on div "Premium $26,500 Total Fees $1,192.70 Other Taxes $0 Total Cost $27,692.70 Taxes…" at bounding box center [374, 224] width 639 height 174
click at [580, 375] on div "View Details" at bounding box center [374, 343] width 674 height 64
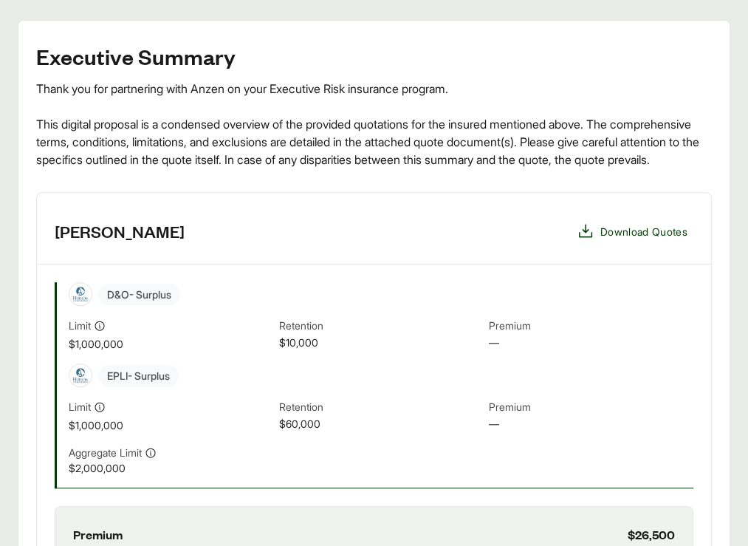
scroll to position [0, 0]
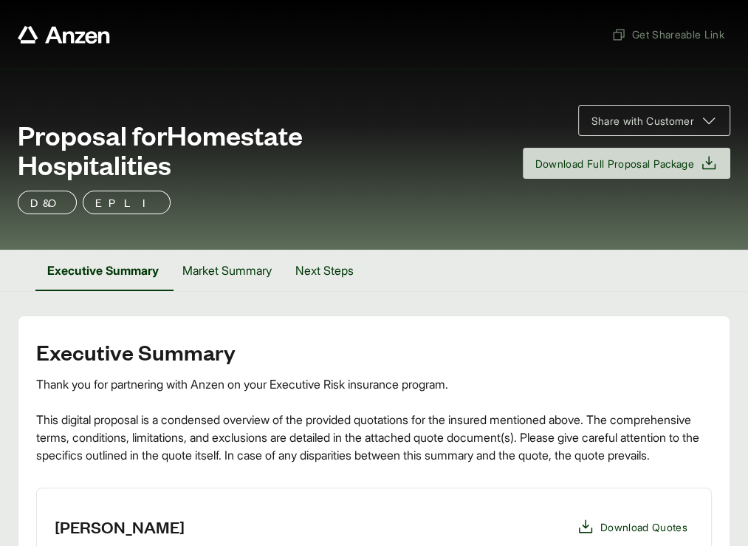
click at [549, 97] on div "Proposal for Homestate Hospitalities Share with Customer Download Full Proposal…" at bounding box center [374, 159] width 748 height 181
click at [527, 84] on div "Proposal for Homestate Hospitalities Share with Customer Download Full Proposal…" at bounding box center [374, 159] width 748 height 181
